Goal: Information Seeking & Learning: Learn about a topic

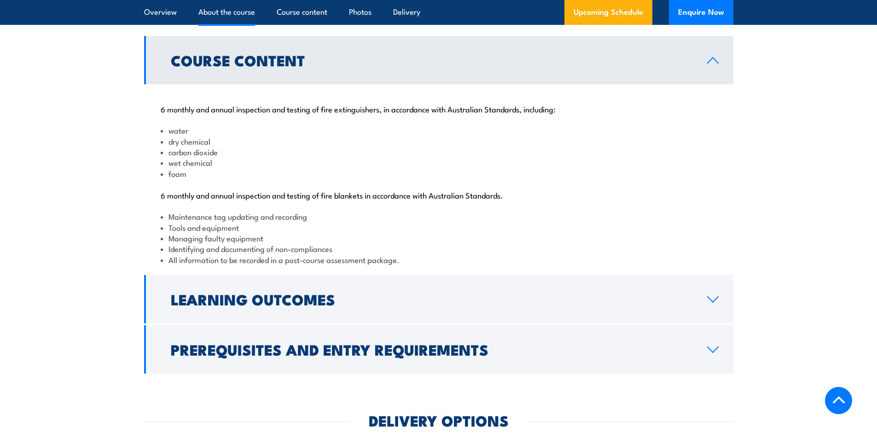
scroll to position [921, 0]
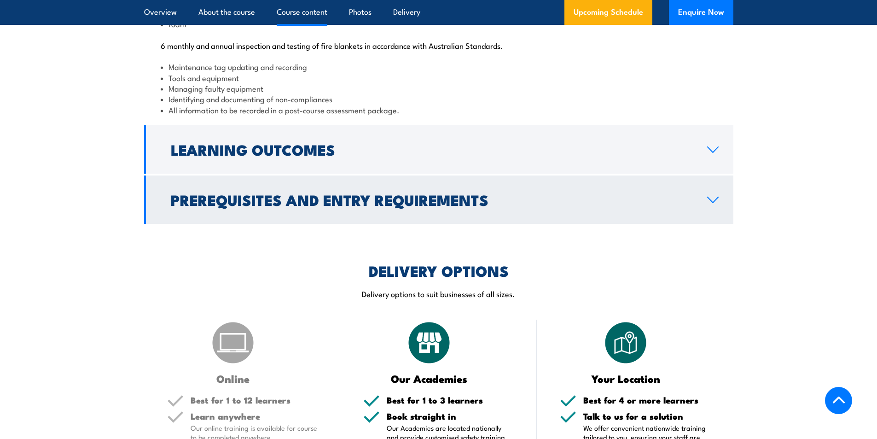
click at [362, 206] on h2 "Prerequisites and Entry Requirements" at bounding box center [432, 199] width 522 height 13
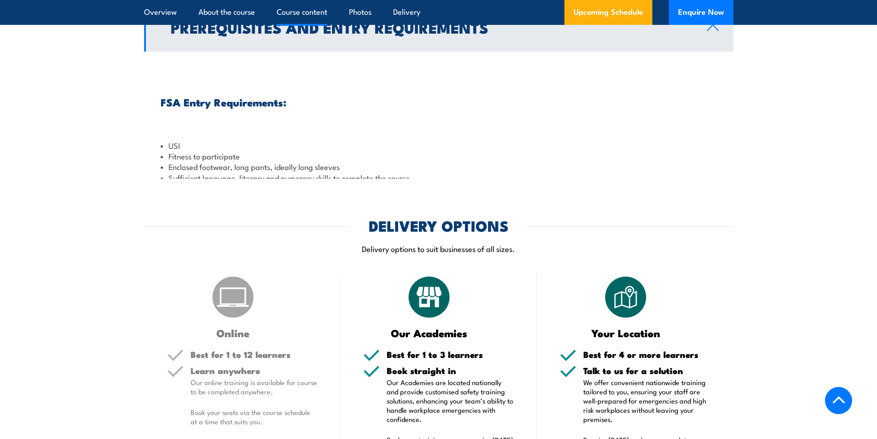
scroll to position [1029, 0]
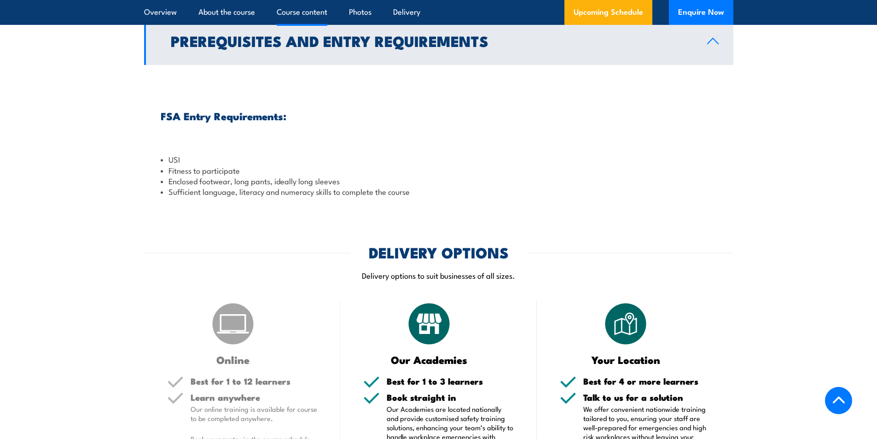
click at [417, 47] on h2 "Prerequisites and Entry Requirements" at bounding box center [432, 40] width 522 height 13
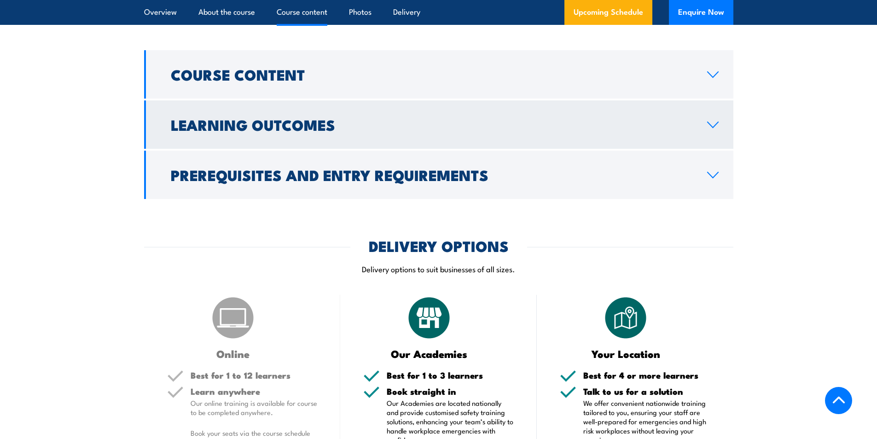
scroll to position [891, 0]
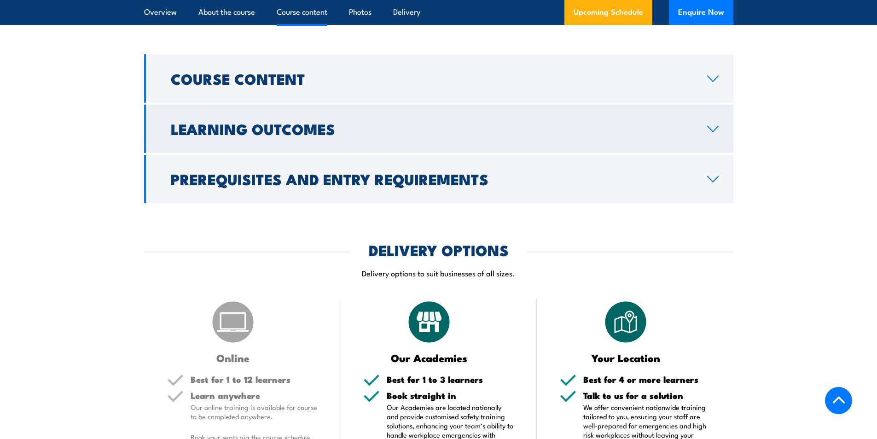
click at [351, 135] on h2 "Learning Outcomes" at bounding box center [432, 128] width 522 height 13
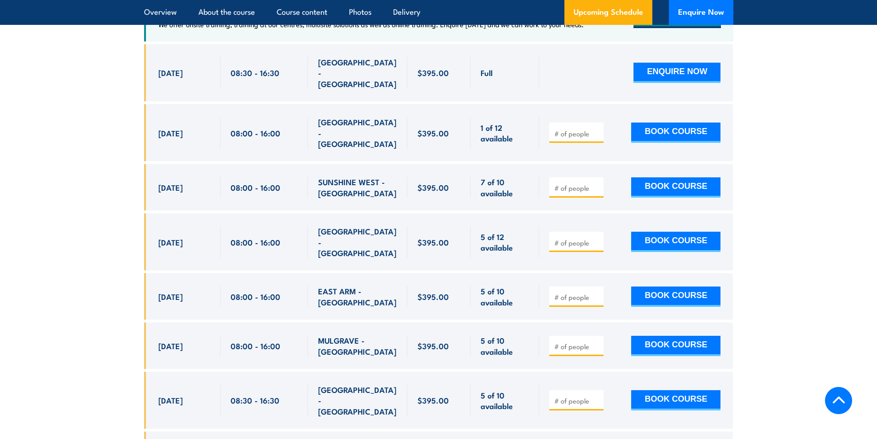
scroll to position [1720, 0]
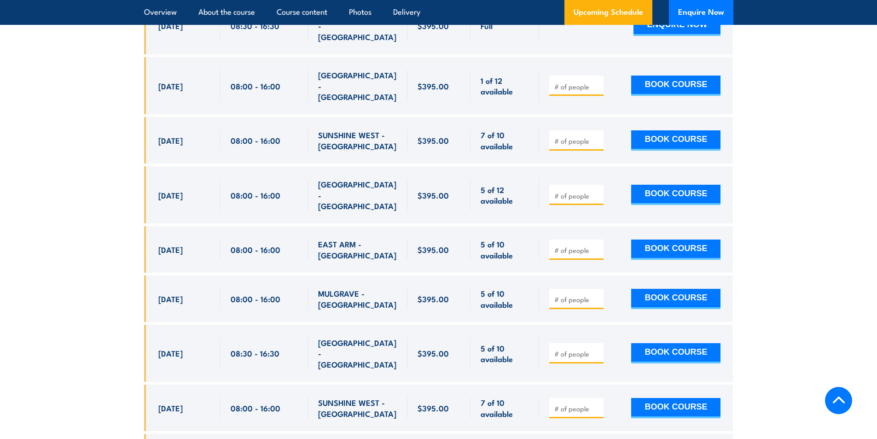
click at [70, 297] on section "UPCOMING SCHEDULE FOR - "Inspect and test fire blankets and fire extinguishers …" at bounding box center [438, 386] width 877 height 1088
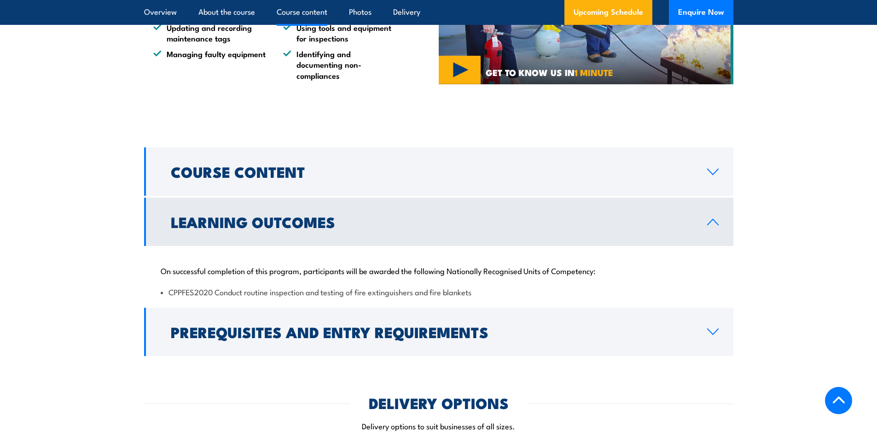
scroll to position [891, 0]
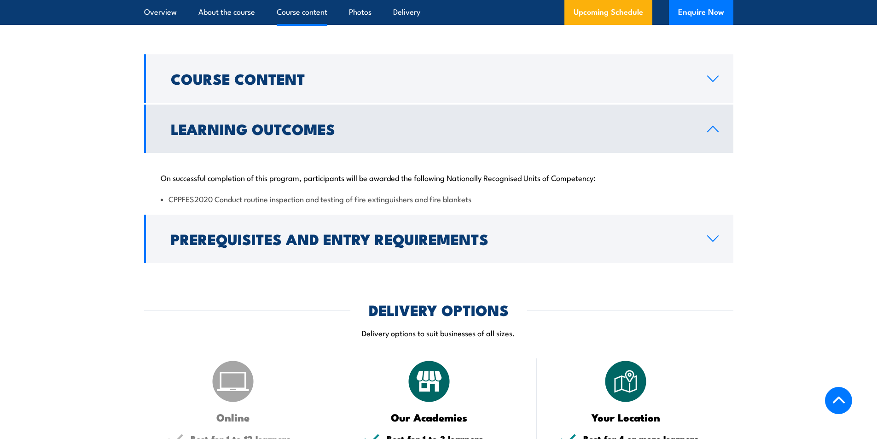
click at [566, 153] on link "Learning Outcomes" at bounding box center [439, 129] width 590 height 48
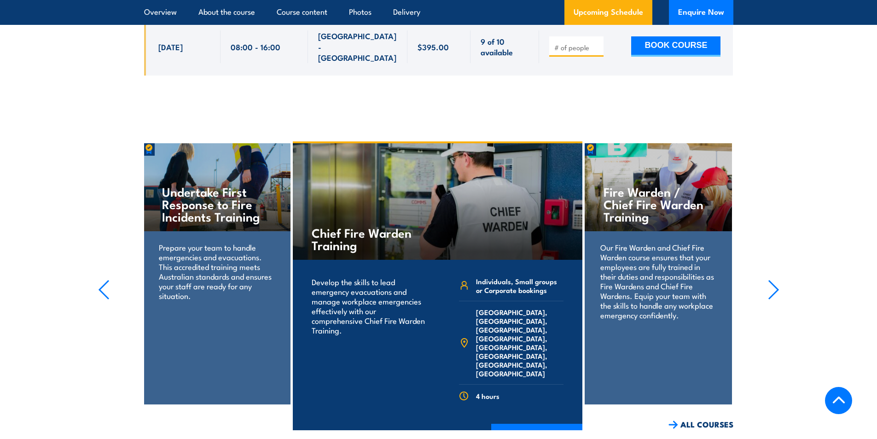
scroll to position [2503, 0]
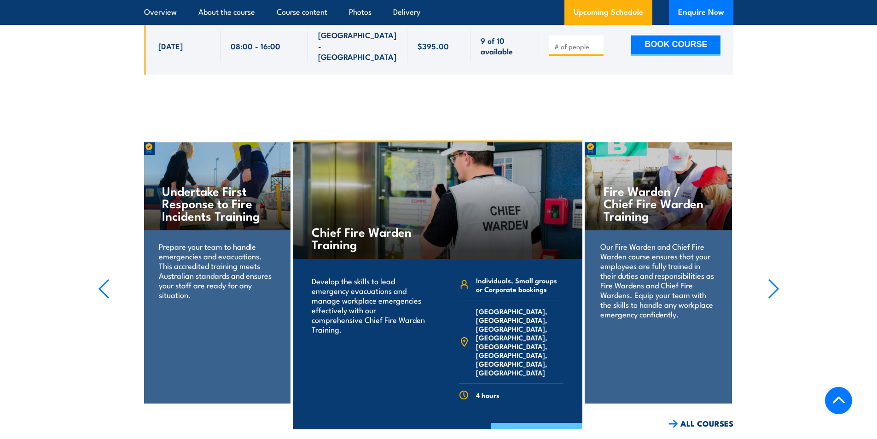
click at [537, 423] on link "COURSE DETAILS" at bounding box center [536, 435] width 91 height 24
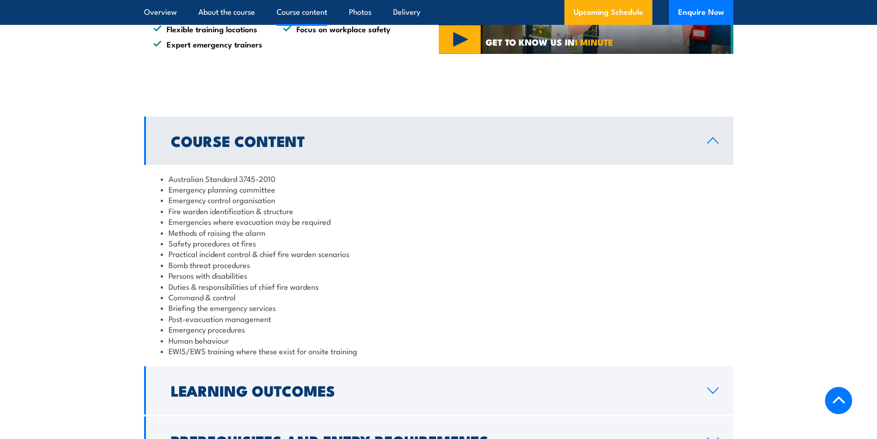
scroll to position [921, 0]
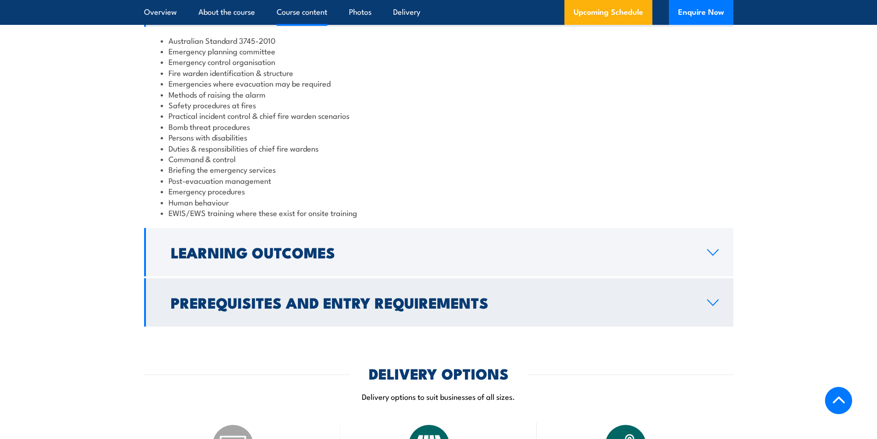
click at [356, 301] on h2 "Prerequisites and Entry Requirements" at bounding box center [432, 302] width 522 height 13
